Goal: Entertainment & Leisure: Consume media (video, audio)

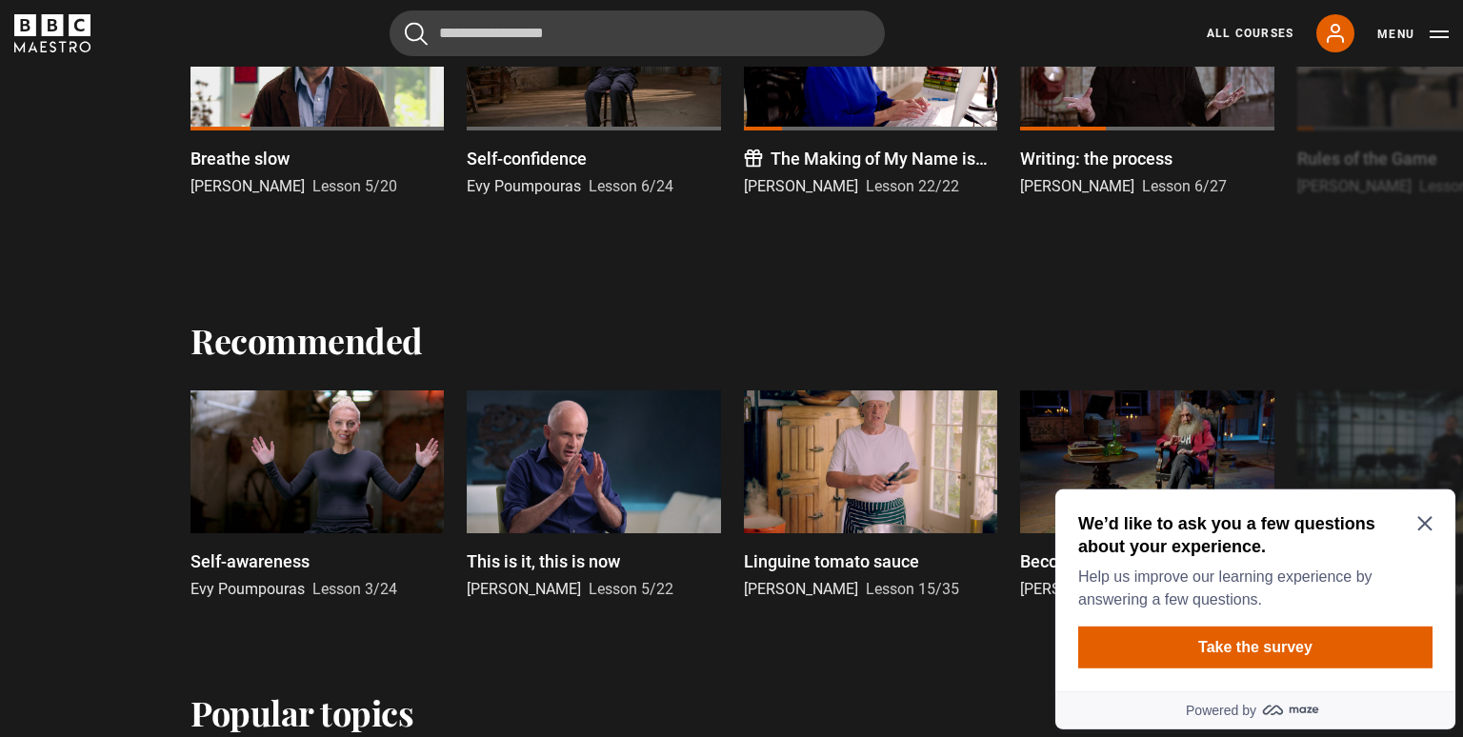
click at [1431, 537] on div "We’d like to ask you a few questions about your experience. Help us improve our…" at bounding box center [1255, 560] width 354 height 99
click at [1430, 526] on icon "Close Maze Prompt" at bounding box center [1424, 523] width 14 height 14
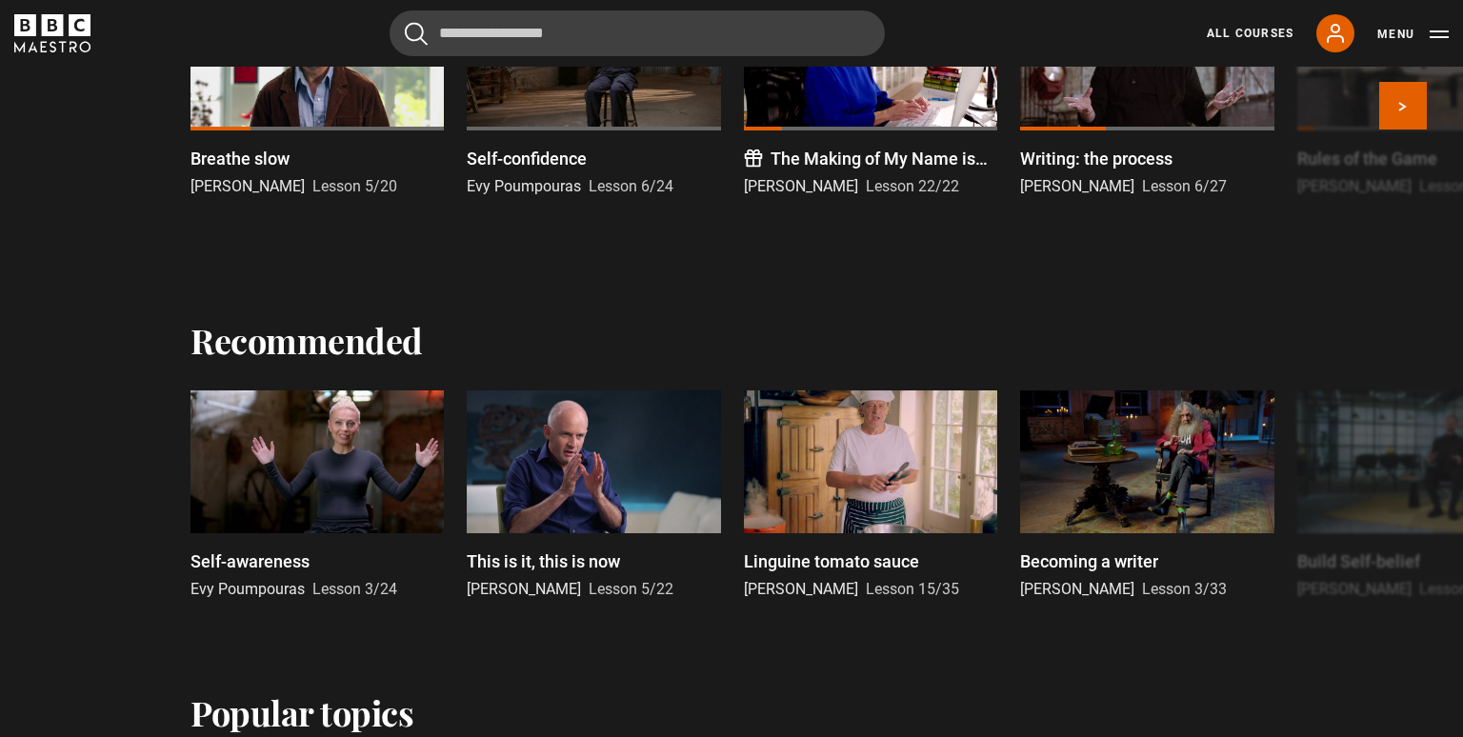
click at [410, 82] on div at bounding box center [316, 59] width 253 height 143
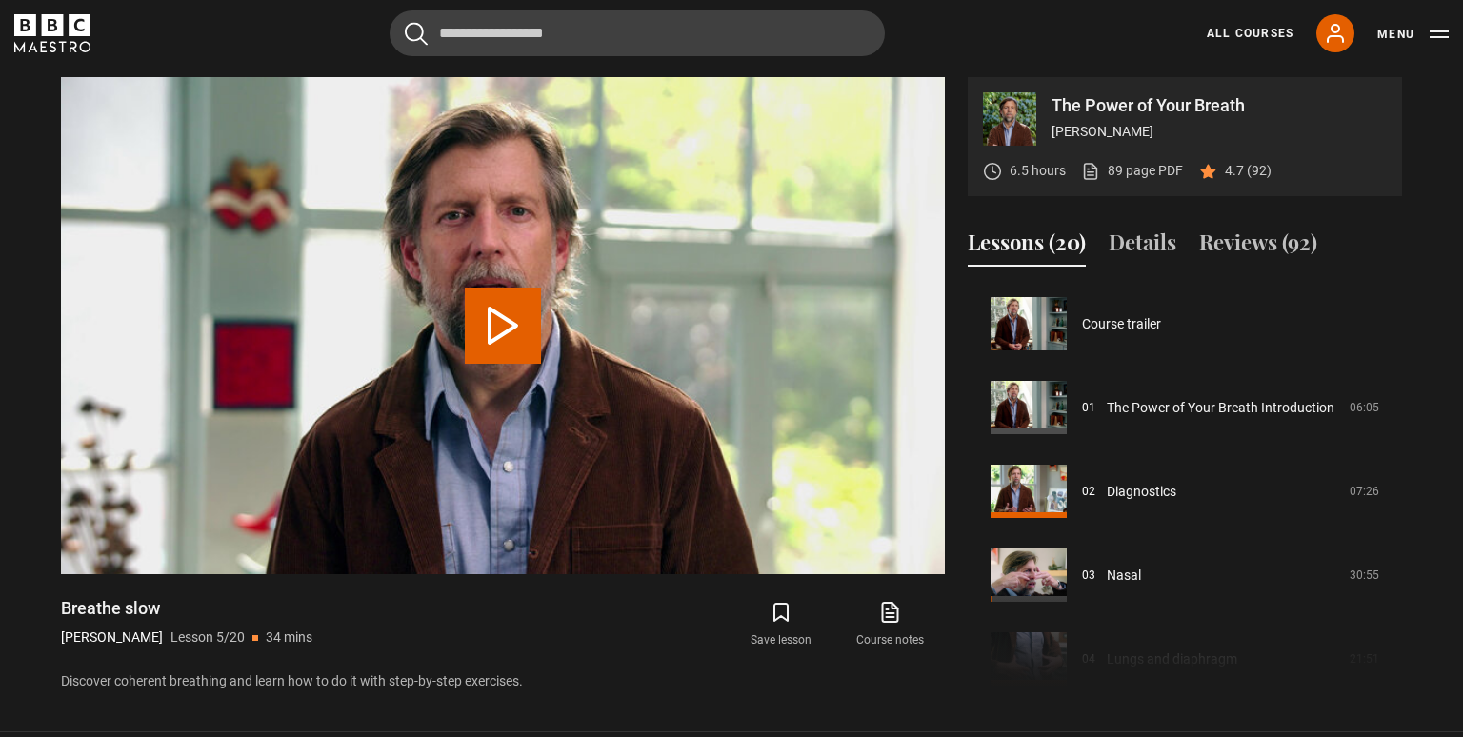
scroll to position [335, 0]
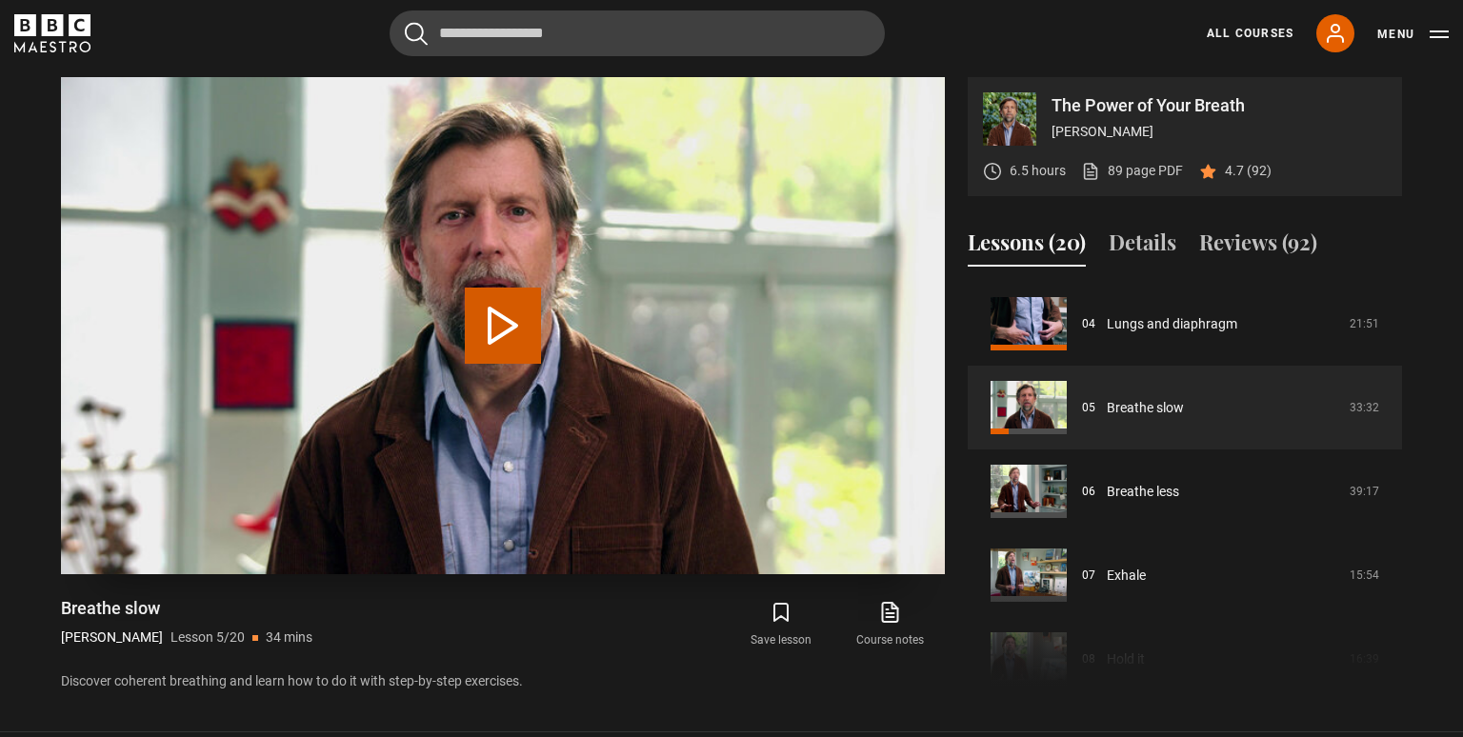
click at [491, 355] on button "Play Lesson Breathe slow" at bounding box center [503, 326] width 76 height 76
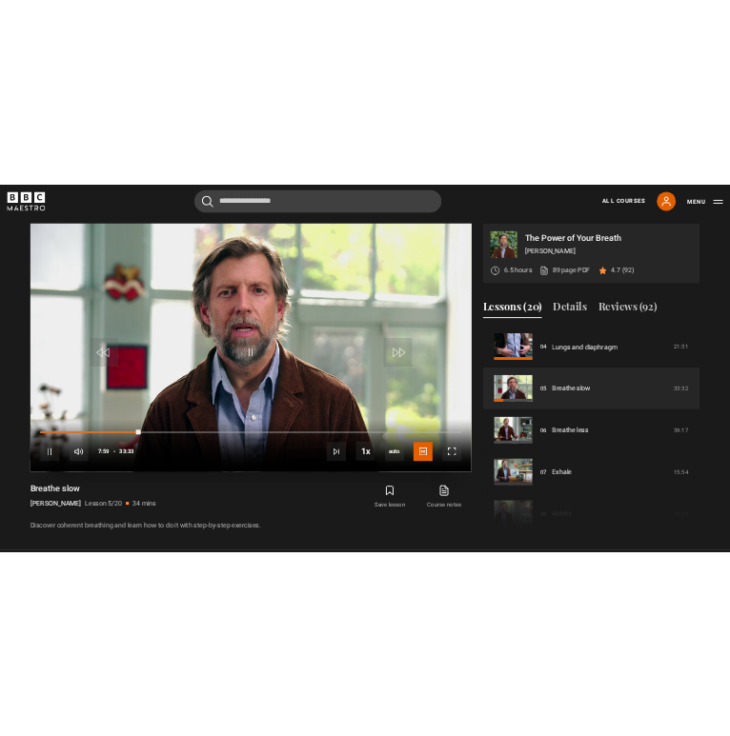
scroll to position [1085, 0]
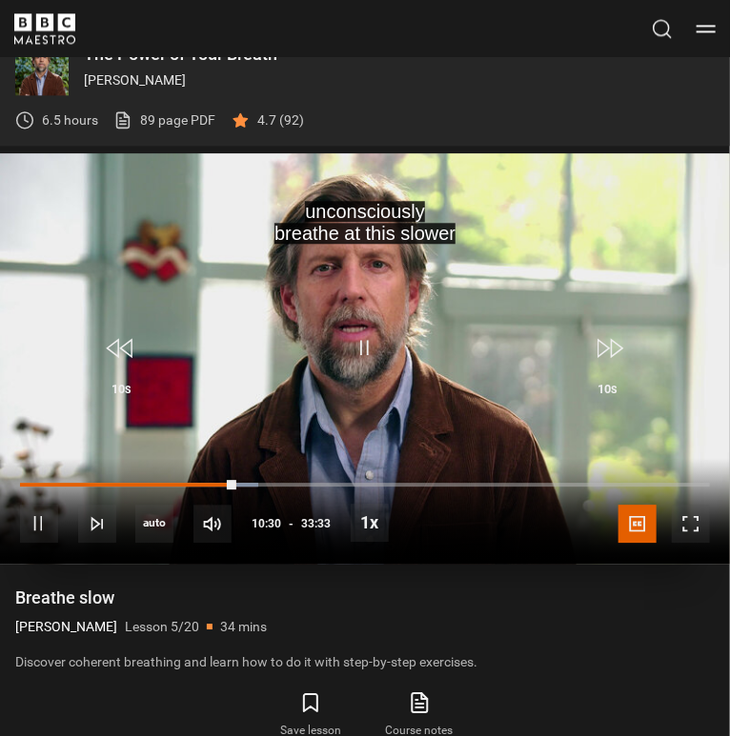
click at [290, 481] on div "10s Skip Back 10 seconds Pause 10s Skip Forward 10 seconds Loaded : 34.53% 12:5…" at bounding box center [365, 511] width 730 height 106
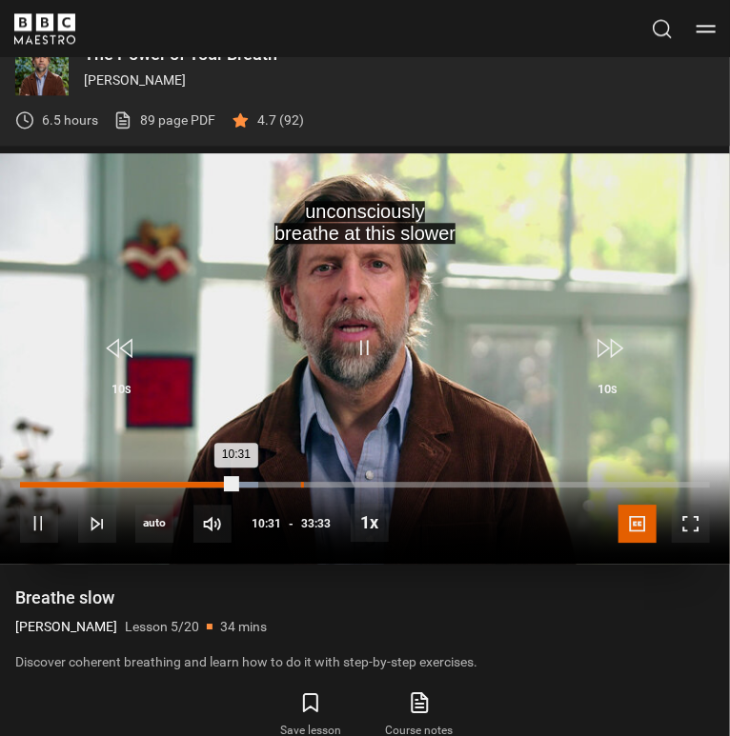
click at [303, 486] on div "Loaded : 34.53% 13:39 10:31" at bounding box center [365, 485] width 690 height 6
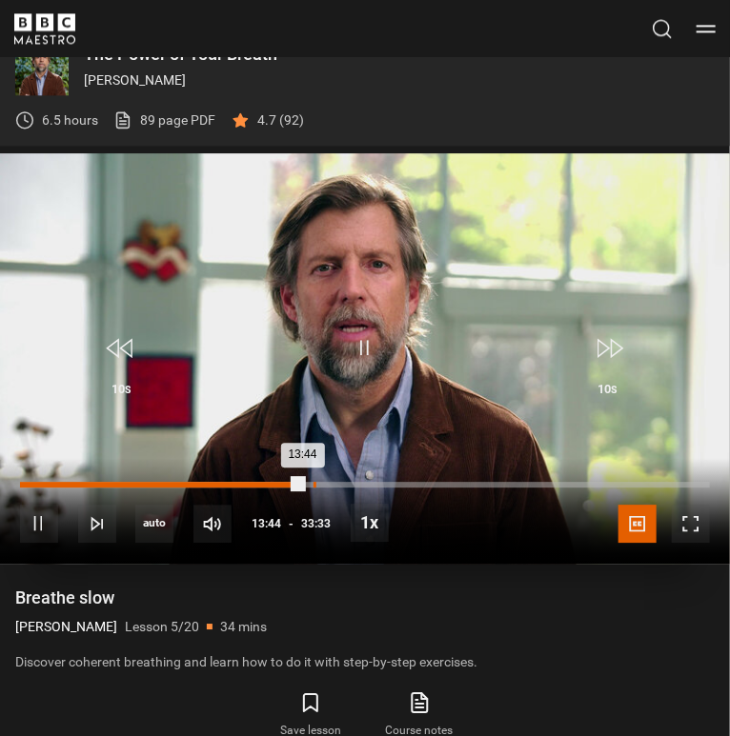
click at [313, 486] on div "14:15" at bounding box center [314, 485] width 3 height 6
click at [327, 486] on div "Loaded : 42.72% 14:54 14:15" at bounding box center [365, 485] width 690 height 6
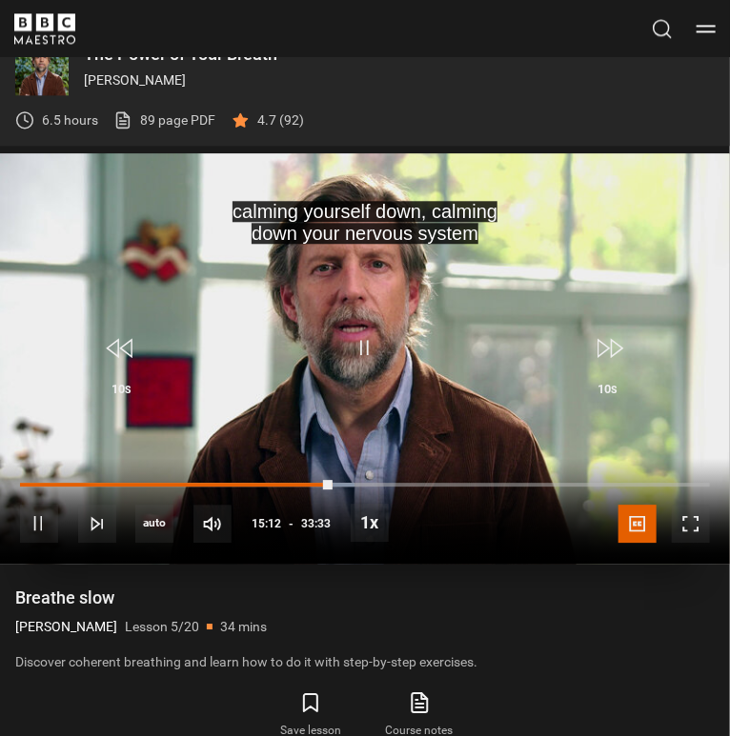
click at [338, 481] on div "10s Skip Back 10 seconds Pause 10s Skip Forward 10 seconds Loaded : 48.44% 15:3…" at bounding box center [365, 511] width 730 height 106
click at [350, 482] on div "10s Skip Back 10 seconds Pause 10s Skip Forward 10 seconds Loaded : 48.44% 15:3…" at bounding box center [365, 511] width 730 height 106
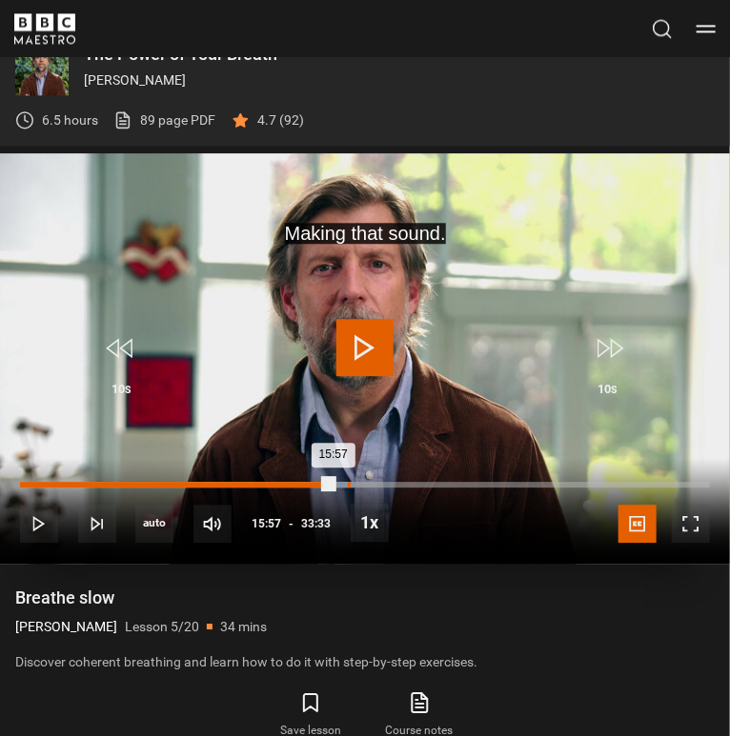
click at [349, 485] on div "15:55" at bounding box center [349, 485] width 3 height 6
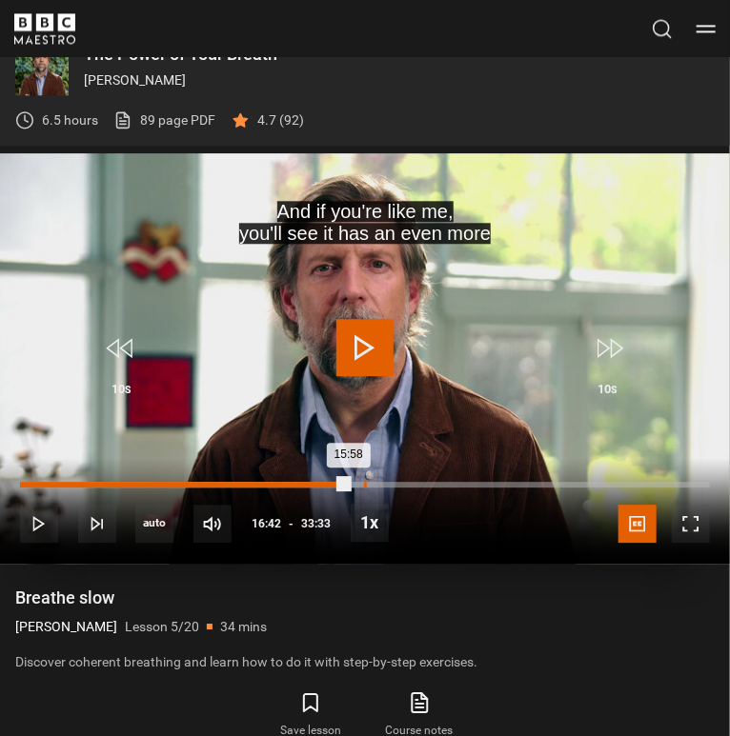
click at [364, 486] on div "Loaded : 48.68% 16:42 15:58" at bounding box center [365, 485] width 690 height 6
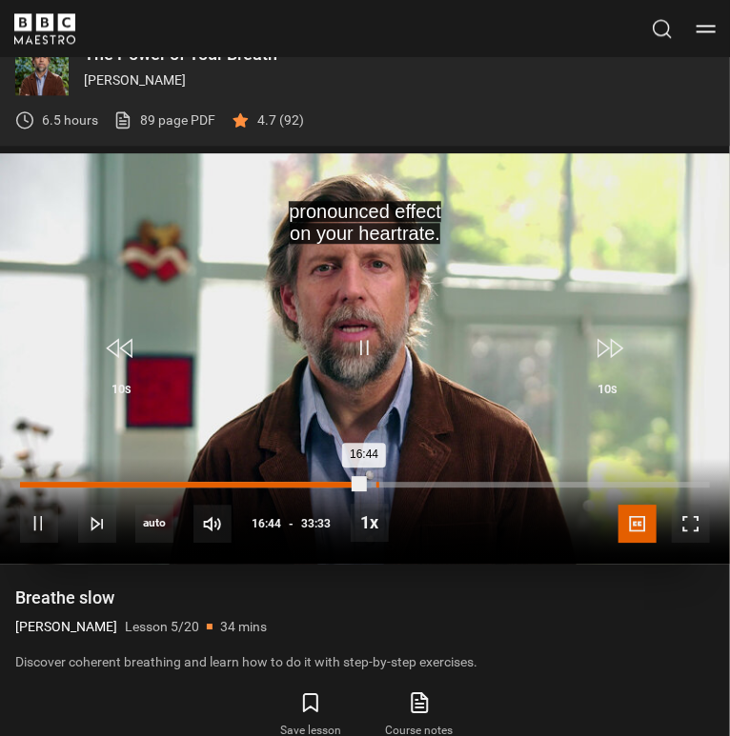
click at [376, 486] on div "17:18" at bounding box center [377, 485] width 3 height 6
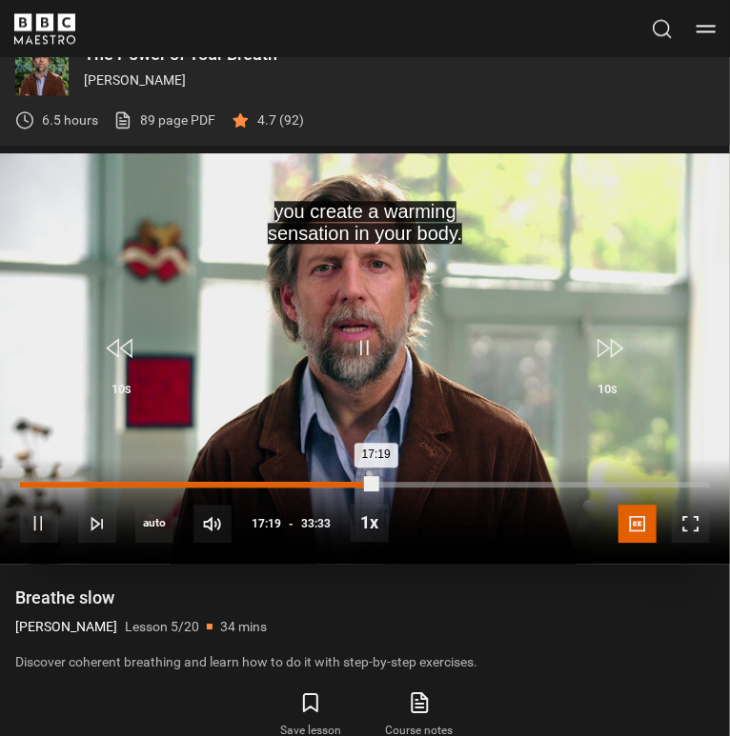
click at [330, 483] on div "17:19" at bounding box center [198, 485] width 356 height 6
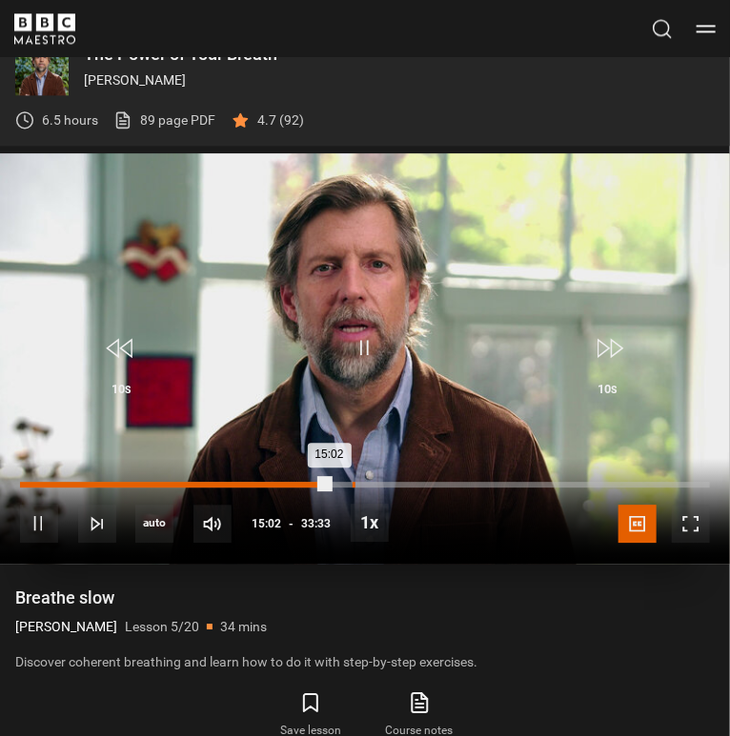
click at [352, 483] on div "Loaded : 0.00% 16:09 15:02" at bounding box center [365, 485] width 690 height 6
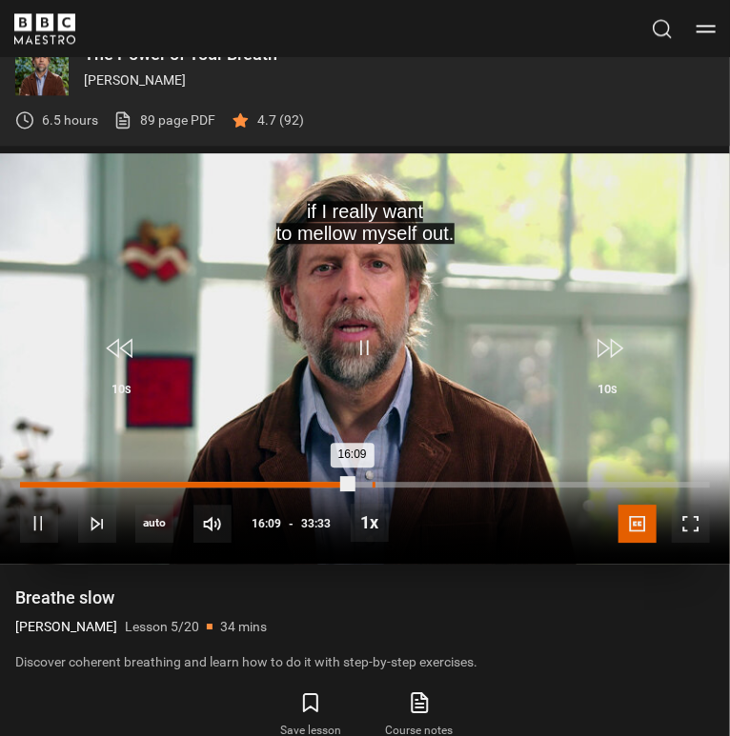
click at [371, 483] on div "Loaded : 48.44% 17:07 16:09" at bounding box center [365, 485] width 690 height 6
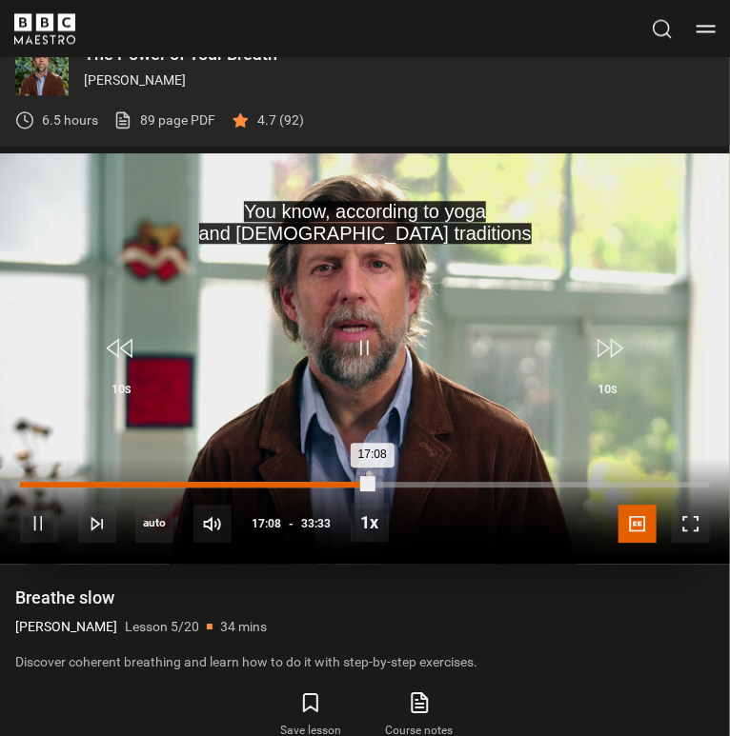
click at [344, 487] on div "Loaded : 52.41% 15:44 17:08" at bounding box center [365, 485] width 690 height 6
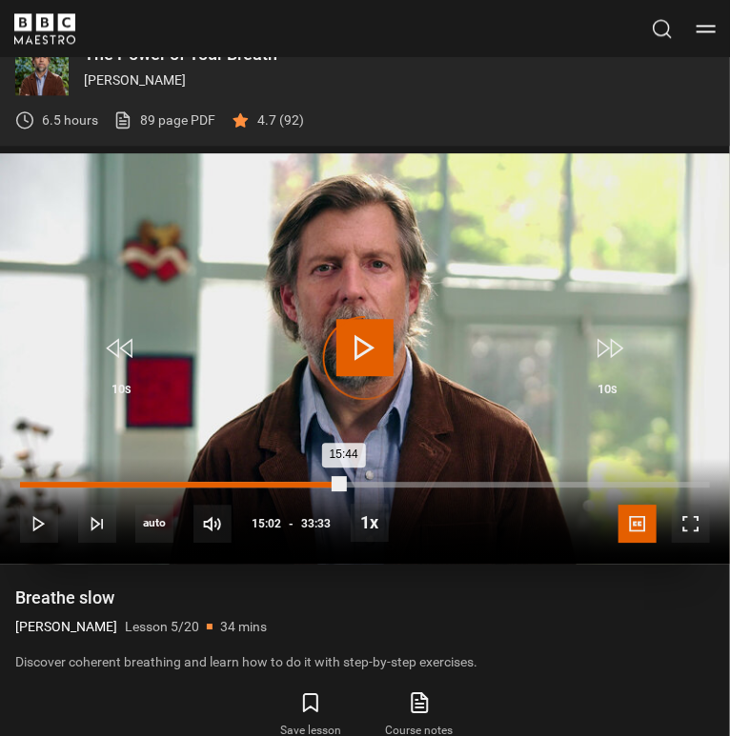
click at [330, 487] on div "15:44" at bounding box center [182, 485] width 324 height 6
click at [314, 486] on div "15:03" at bounding box center [167, 485] width 295 height 6
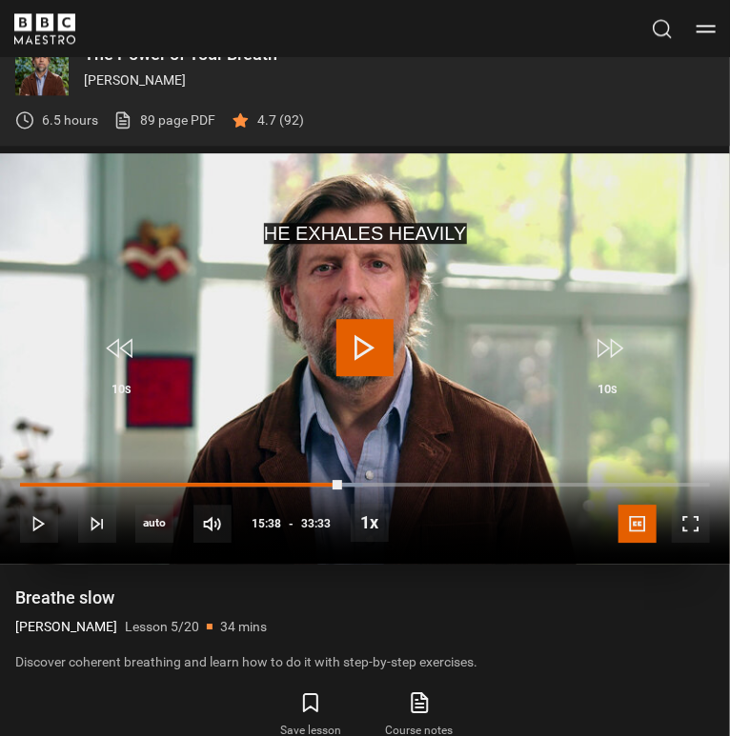
click at [377, 350] on span "Video Player" at bounding box center [364, 347] width 57 height 57
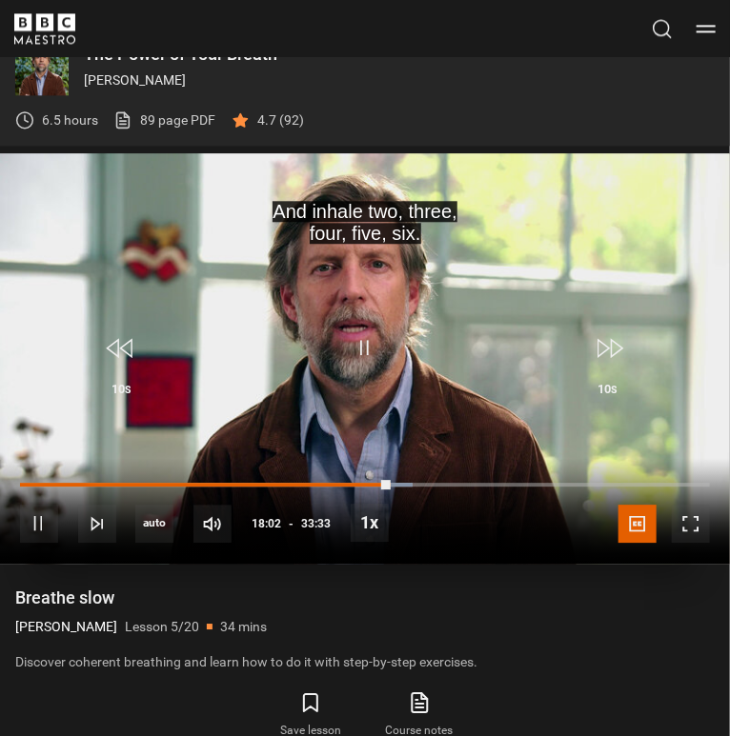
click at [399, 493] on div "10s Skip Back 10 seconds Pause 10s Skip Forward 10 seconds Loaded : 56.88% 18:2…" at bounding box center [365, 511] width 730 height 106
click at [398, 489] on div "10s Skip Back 10 seconds Pause 10s Skip Forward 10 seconds Loaded : 56.88% 18:2…" at bounding box center [365, 511] width 730 height 106
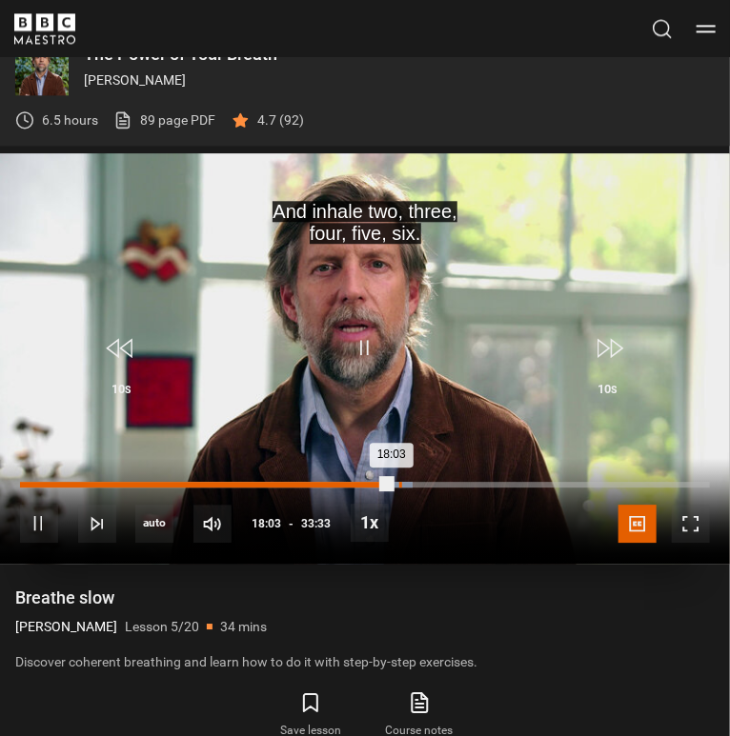
click at [398, 485] on div "Progress Bar" at bounding box center [396, 485] width 30 height 6
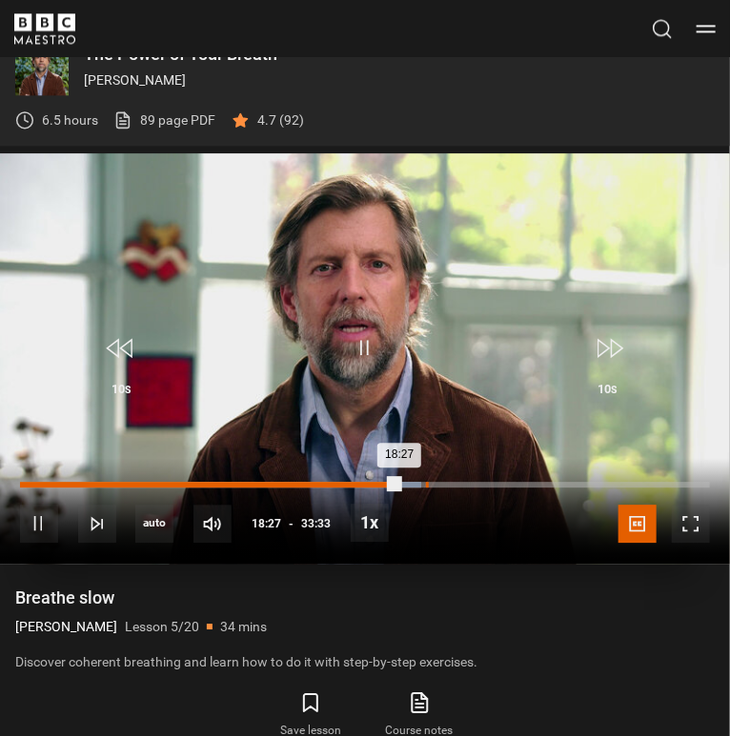
click at [426, 486] on div "19:42" at bounding box center [427, 485] width 3 height 6
click at [448, 486] on div "Loaded : 59.36% 20:46 19:43" at bounding box center [365, 485] width 690 height 6
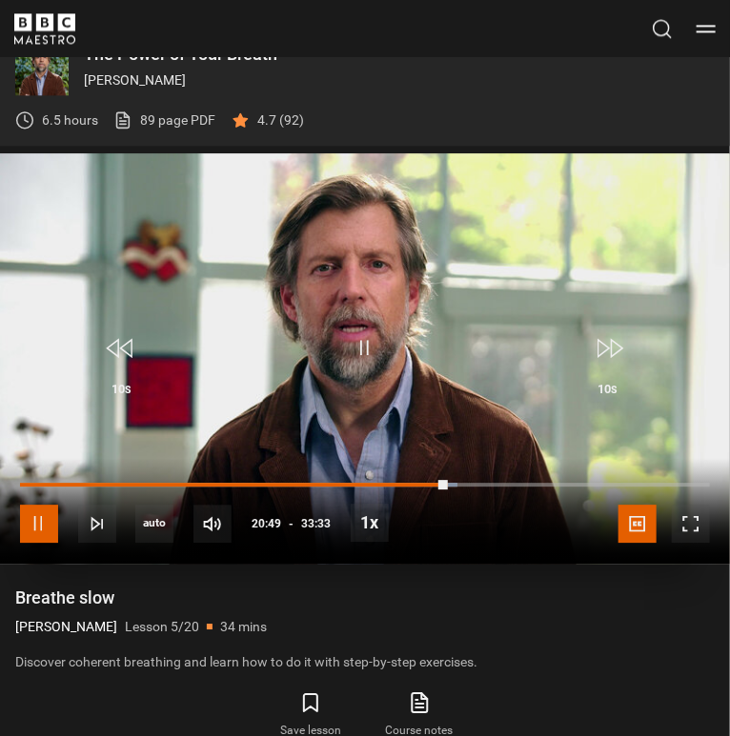
click at [46, 530] on span "Video Player" at bounding box center [39, 524] width 38 height 38
click at [376, 341] on span "Video Player" at bounding box center [364, 347] width 57 height 57
click at [40, 524] on span "Video Player" at bounding box center [39, 524] width 38 height 38
